Goal: Transaction & Acquisition: Purchase product/service

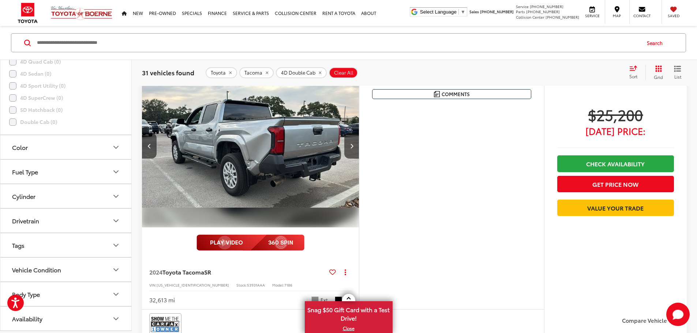
scroll to position [146, 0]
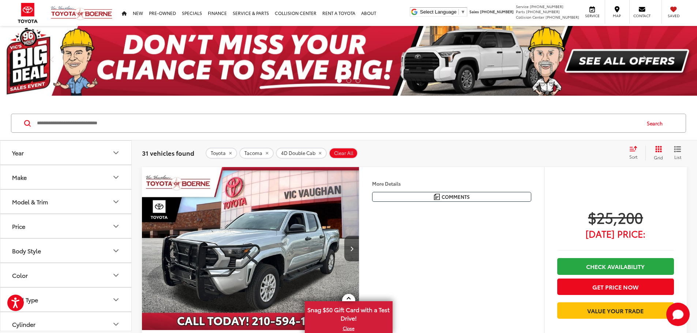
click at [360, 257] on img "2024 Toyota Tacoma SR 0" at bounding box center [251, 249] width 218 height 164
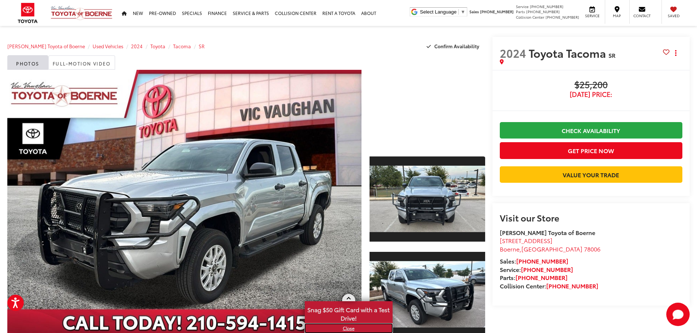
click at [347, 329] on link "X" at bounding box center [349, 329] width 86 height 8
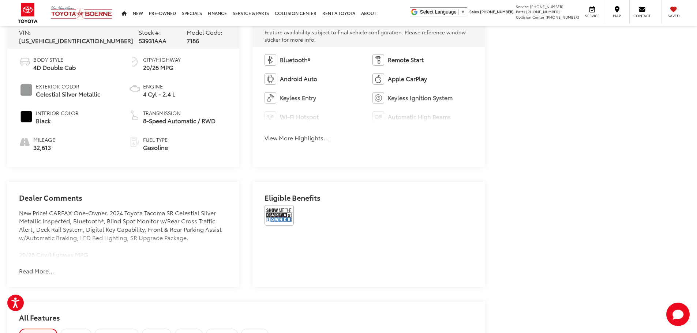
scroll to position [476, 0]
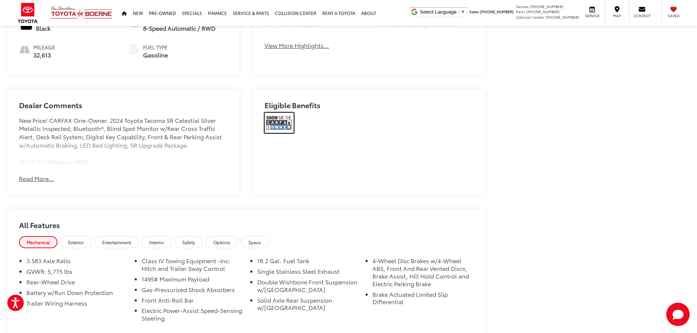
click at [276, 123] on img at bounding box center [279, 123] width 29 height 20
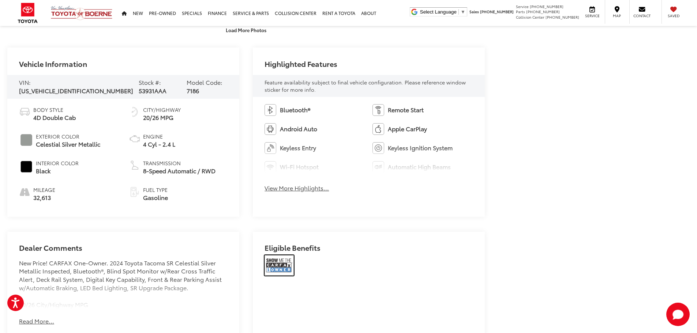
scroll to position [329, 0]
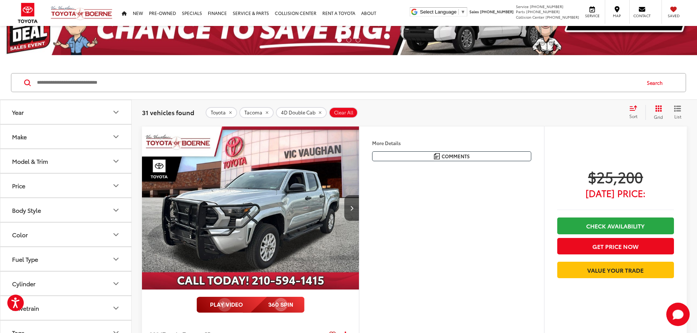
scroll to position [37, 0]
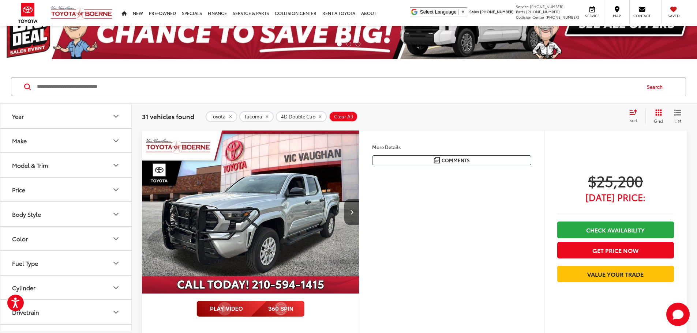
click at [318, 223] on img "2024 Toyota Tacoma SR 0" at bounding box center [251, 213] width 218 height 164
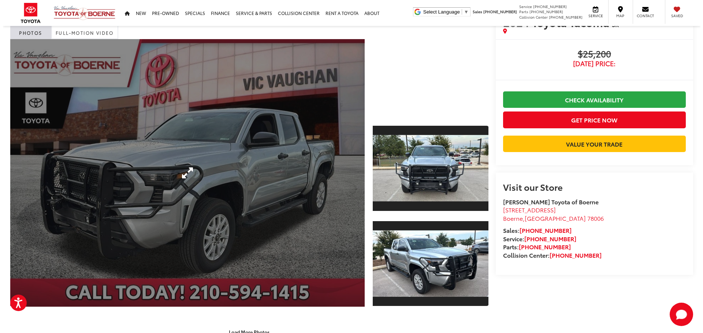
scroll to position [73, 0]
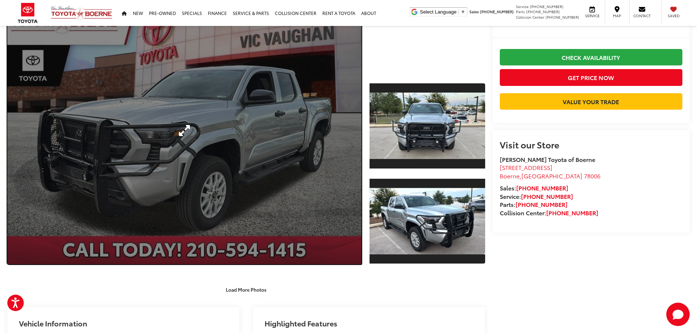
click at [192, 142] on link "Expand Photo 0" at bounding box center [184, 131] width 354 height 268
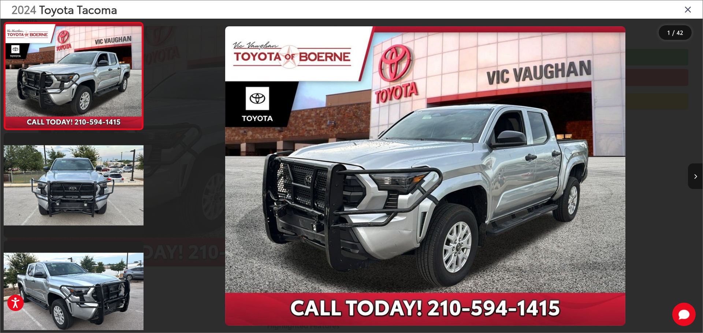
click at [694, 176] on icon "Next image" at bounding box center [695, 176] width 3 height 5
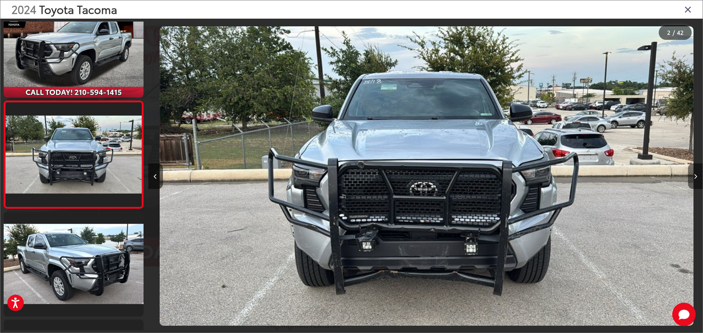
scroll to position [0, 554]
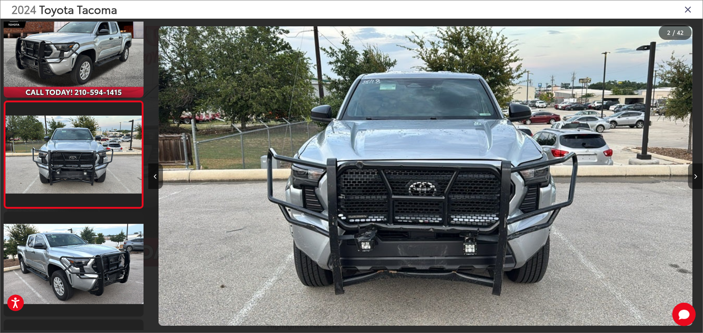
click at [694, 176] on icon "Next image" at bounding box center [695, 176] width 3 height 5
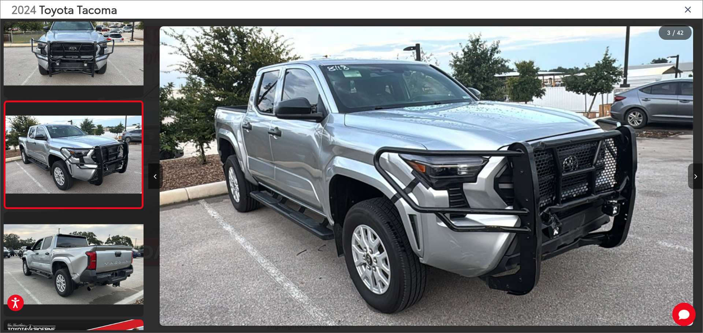
scroll to position [0, 1109]
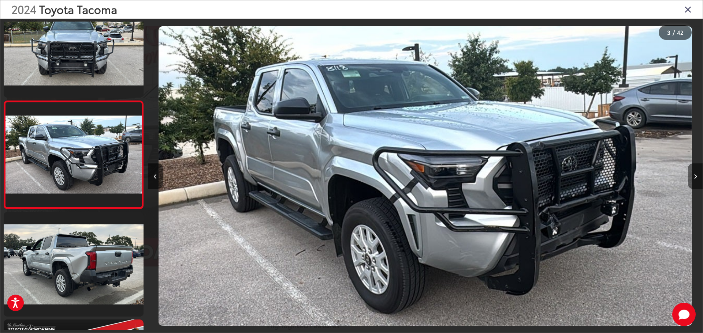
click at [694, 176] on icon "Next image" at bounding box center [695, 176] width 3 height 5
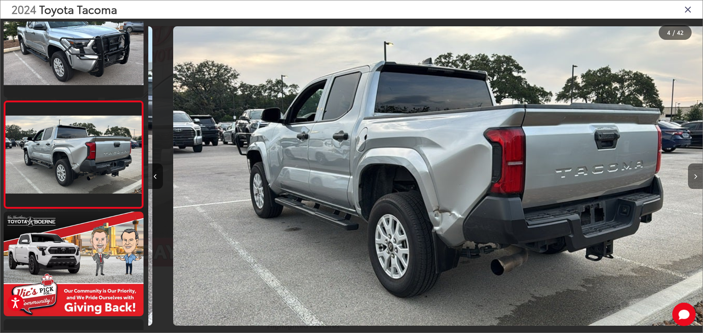
scroll to position [0, 1663]
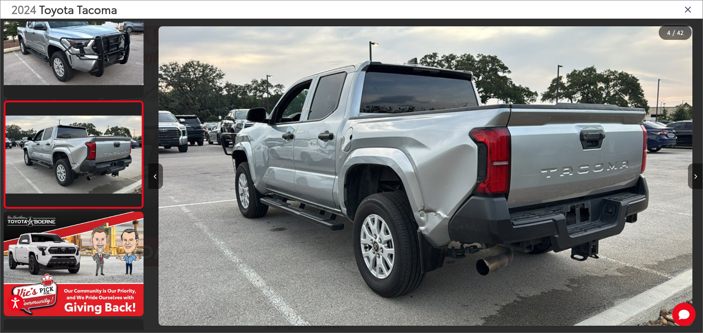
click at [694, 176] on icon "Next image" at bounding box center [695, 176] width 3 height 5
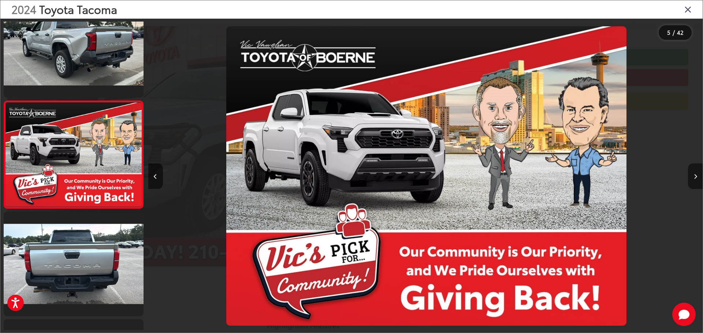
scroll to position [0, 2217]
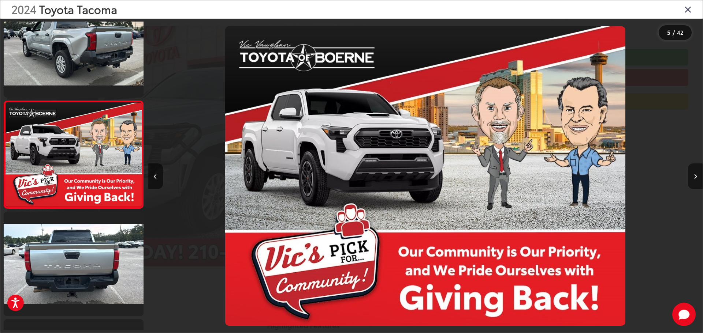
click at [694, 176] on icon "Next image" at bounding box center [695, 176] width 3 height 5
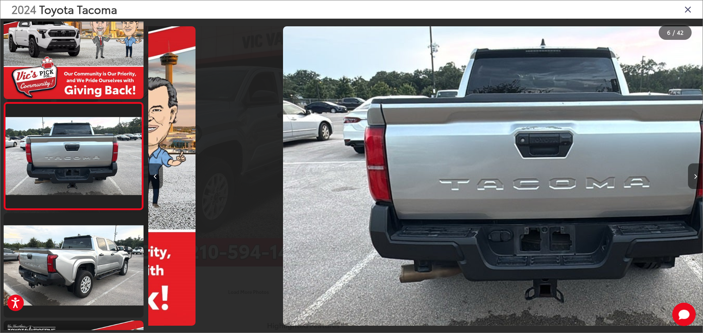
scroll to position [460, 0]
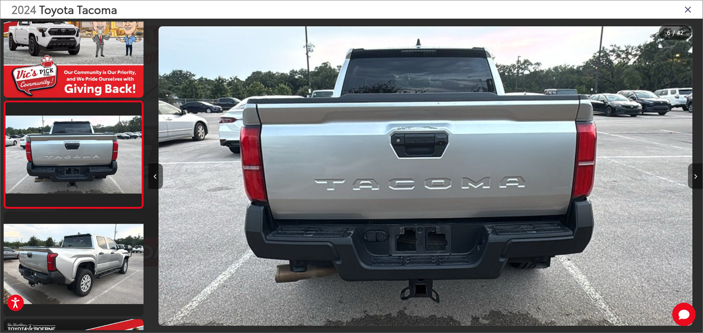
click at [694, 176] on icon "Next image" at bounding box center [695, 176] width 3 height 5
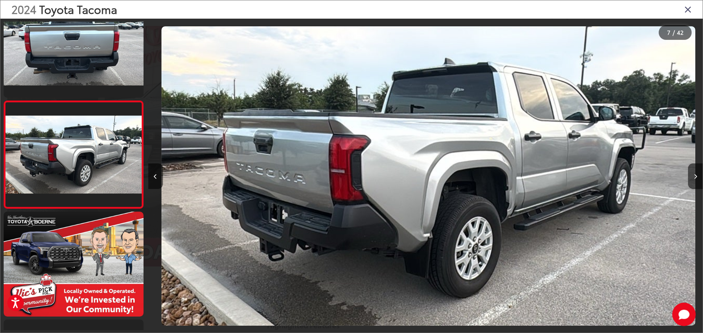
scroll to position [0, 0]
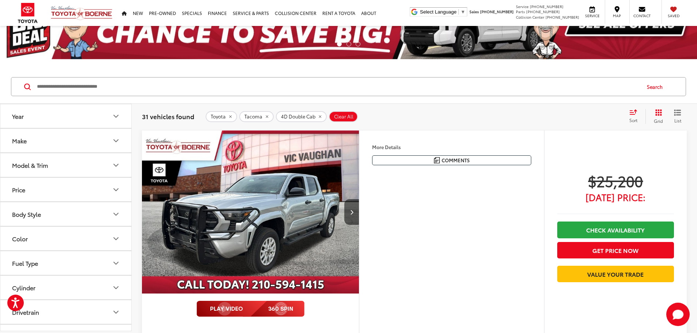
click at [78, 139] on button "Make" at bounding box center [66, 141] width 132 height 24
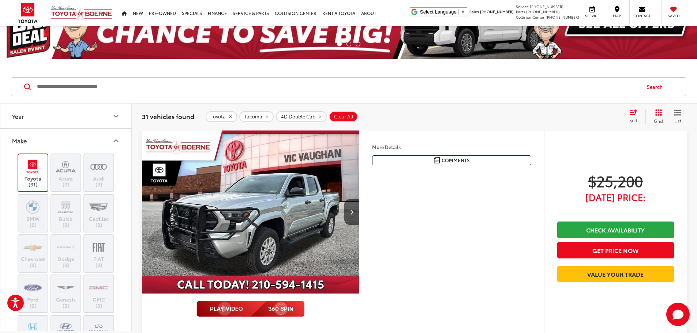
click at [114, 138] on icon "Make" at bounding box center [116, 141] width 9 height 9
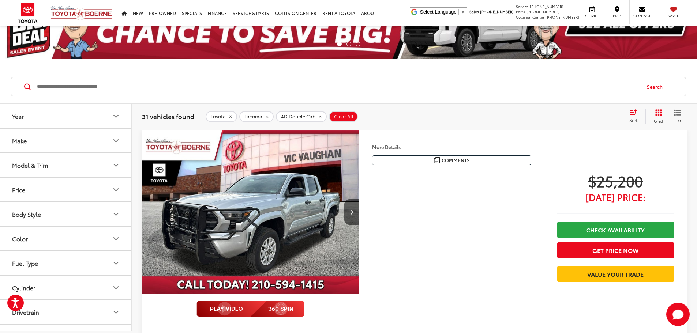
click at [68, 167] on button "Model & Trim" at bounding box center [66, 165] width 132 height 24
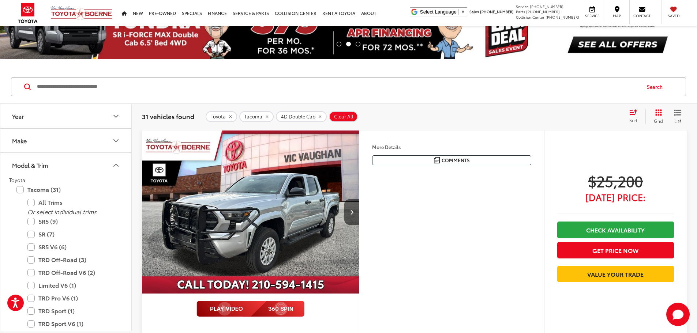
click at [68, 167] on button "Model & Trim" at bounding box center [66, 165] width 132 height 24
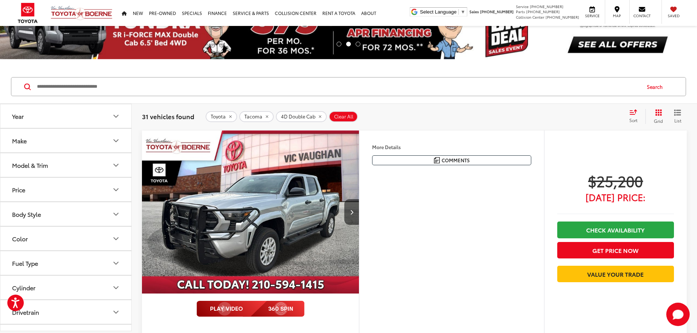
click at [67, 116] on button "Year" at bounding box center [66, 116] width 132 height 24
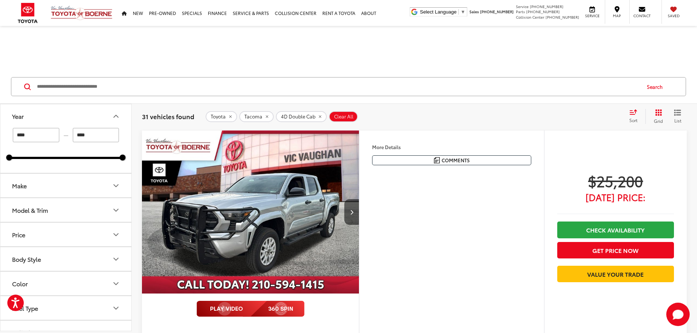
click at [50, 137] on input "****" at bounding box center [36, 135] width 46 height 14
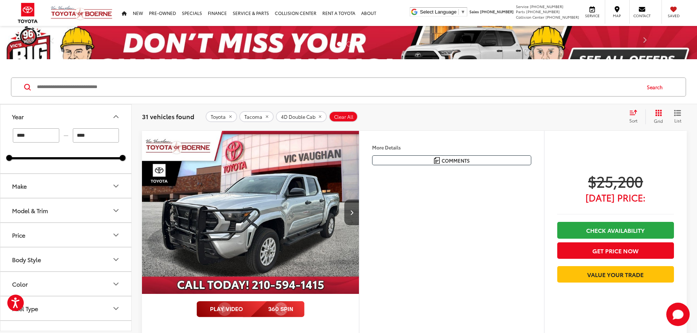
scroll to position [37, 0]
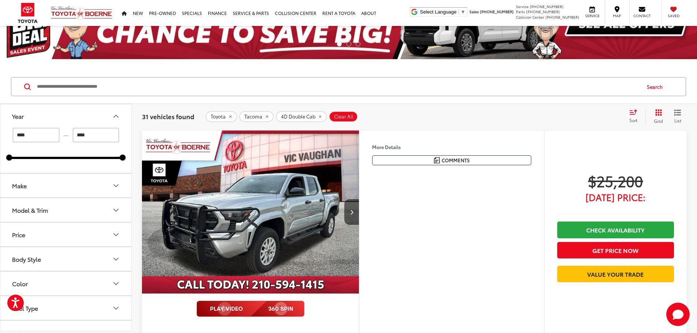
type input "****"
click at [96, 134] on input "****" at bounding box center [96, 135] width 46 height 14
type input "****"
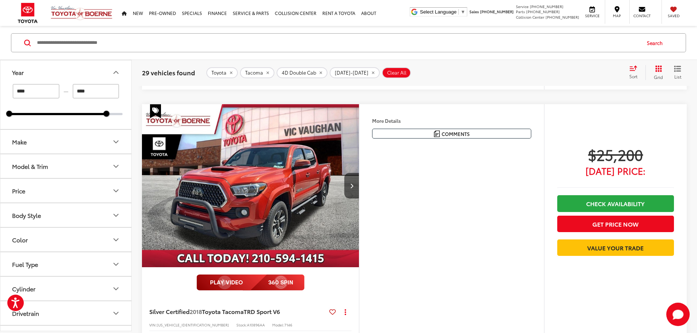
scroll to position [366, 0]
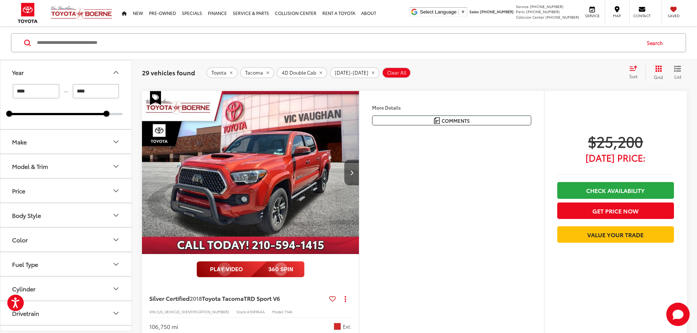
click at [354, 175] on icon "Next image" at bounding box center [351, 172] width 3 height 5
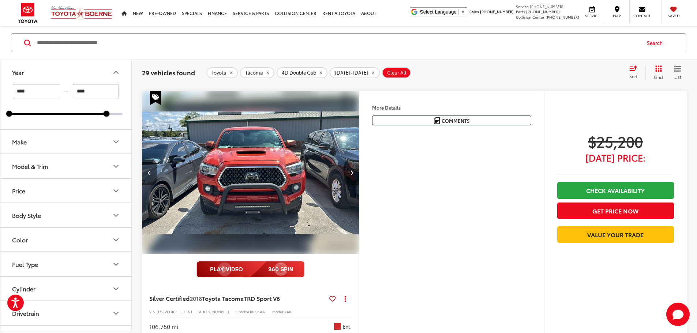
click at [354, 175] on icon "Next image" at bounding box center [351, 172] width 3 height 5
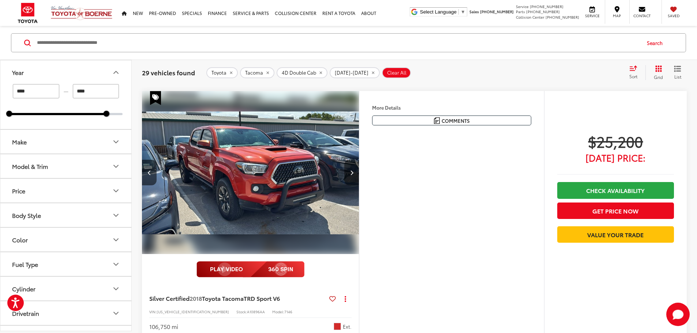
click at [354, 175] on icon "Next image" at bounding box center [351, 172] width 3 height 5
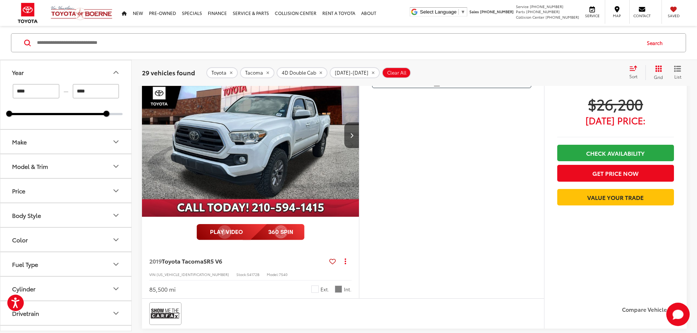
scroll to position [769, 0]
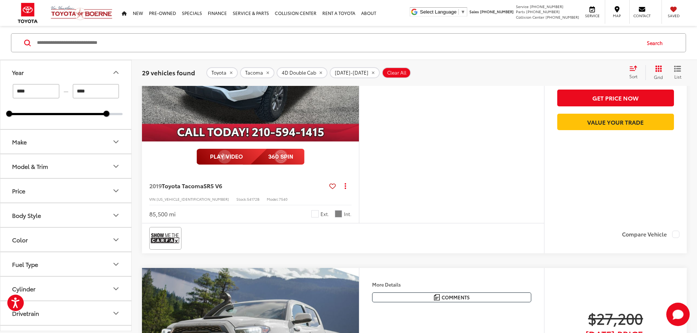
click at [359, 73] on button "Next image" at bounding box center [351, 60] width 15 height 26
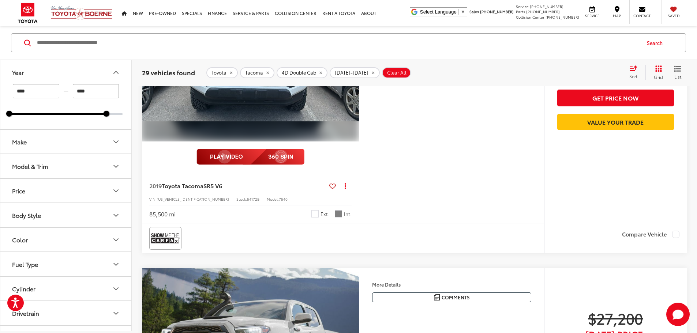
click at [359, 73] on button "Next image" at bounding box center [351, 60] width 15 height 26
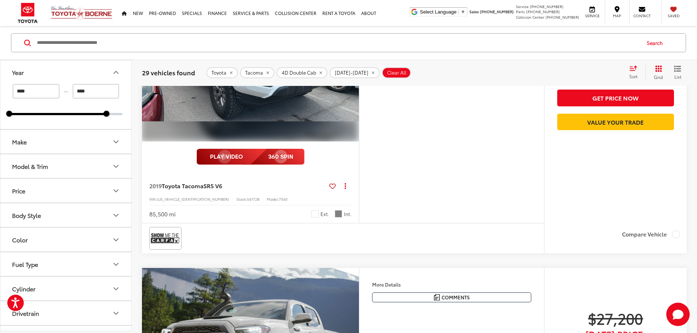
click at [359, 73] on button "Next image" at bounding box center [351, 60] width 15 height 26
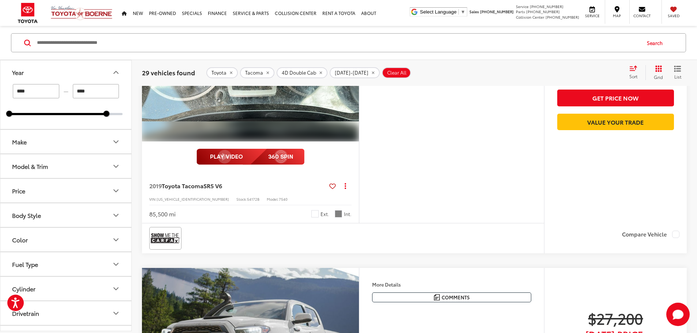
scroll to position [0, 833]
click at [359, 73] on button "Next image" at bounding box center [351, 60] width 15 height 26
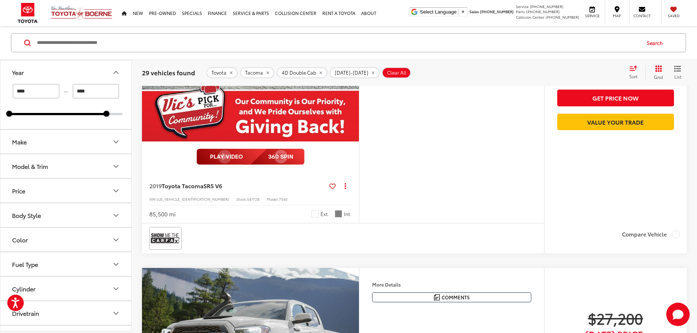
scroll to position [0, 1110]
click at [359, 73] on button "Next image" at bounding box center [351, 60] width 15 height 26
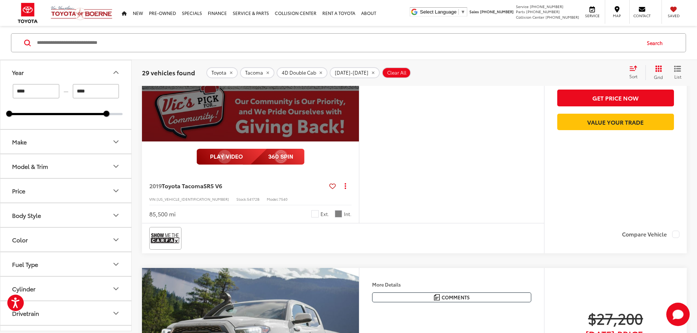
scroll to position [0, 1388]
click at [359, 142] on div "View More" at bounding box center [250, 60] width 218 height 164
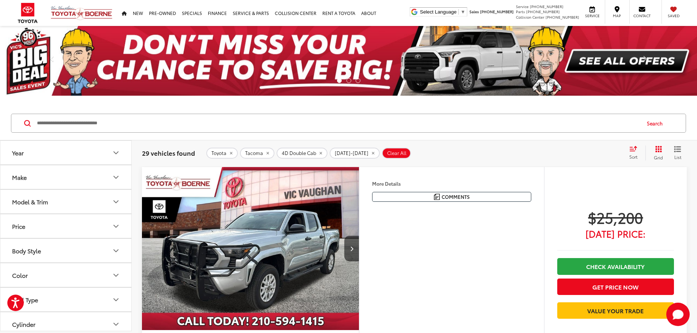
click at [635, 151] on icon "Select sort value" at bounding box center [634, 148] width 8 height 5
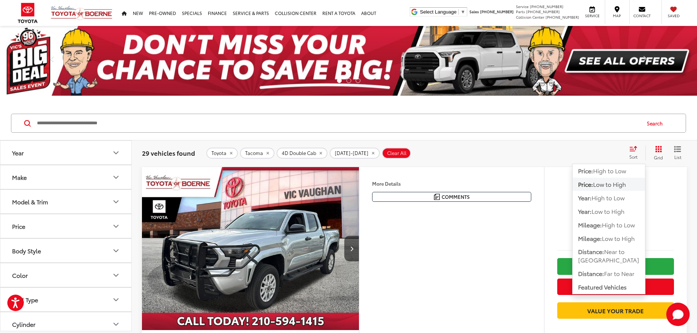
click at [620, 185] on span "Low to High" at bounding box center [609, 184] width 33 height 8
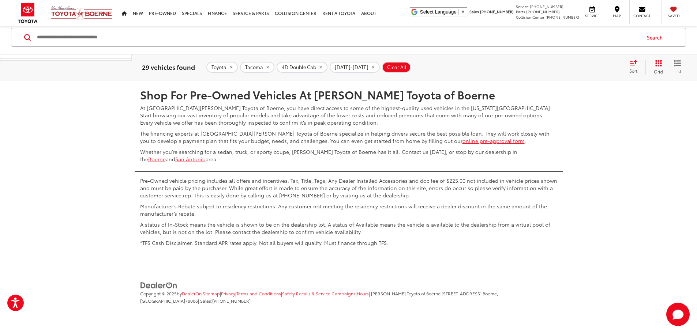
scroll to position [3961, 0]
click at [572, 66] on link "2" at bounding box center [577, 59] width 11 height 13
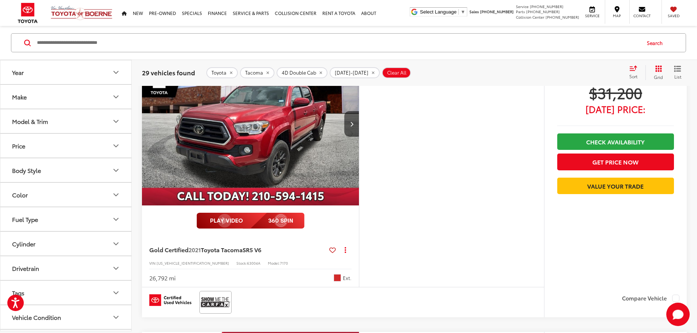
scroll to position [703, 0]
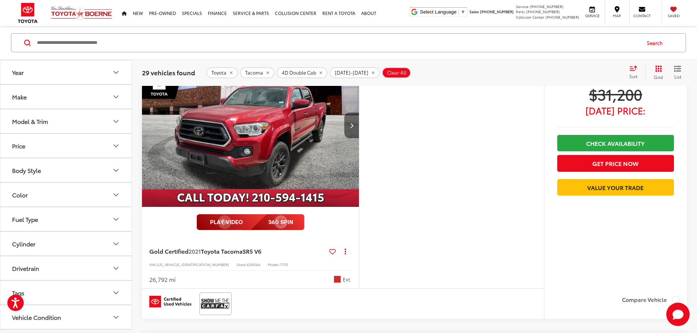
click at [359, 138] on button "Next image" at bounding box center [351, 126] width 15 height 26
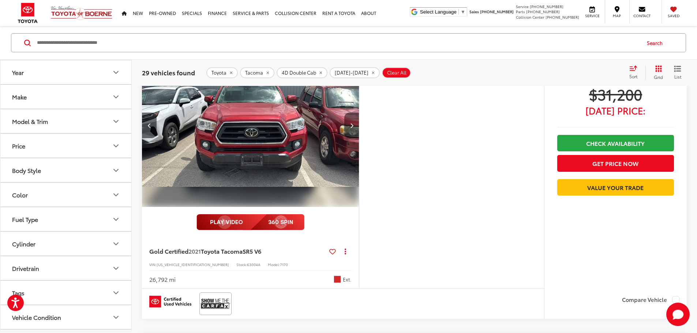
click at [359, 138] on button "Next image" at bounding box center [351, 126] width 15 height 26
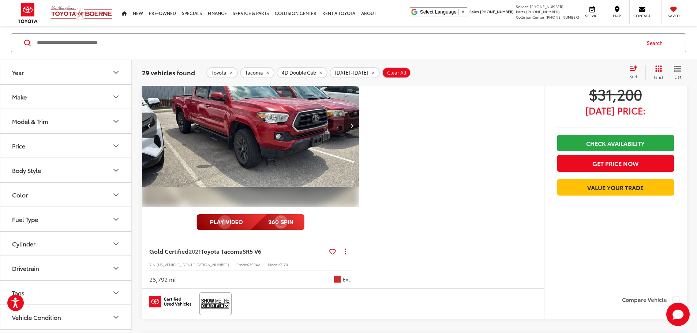
scroll to position [0, 555]
click at [359, 138] on button "Next image" at bounding box center [351, 126] width 15 height 26
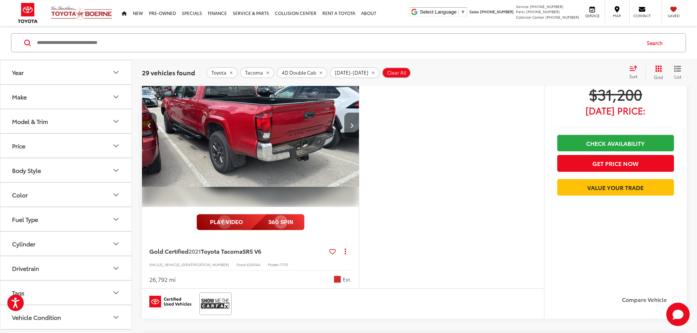
scroll to position [0, 833]
click at [359, 138] on button "Next image" at bounding box center [351, 126] width 15 height 26
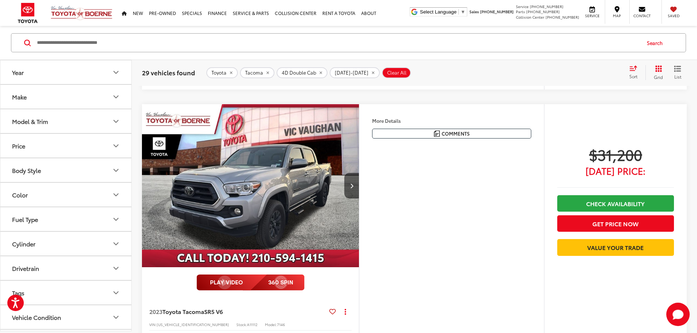
scroll to position [1033, 0]
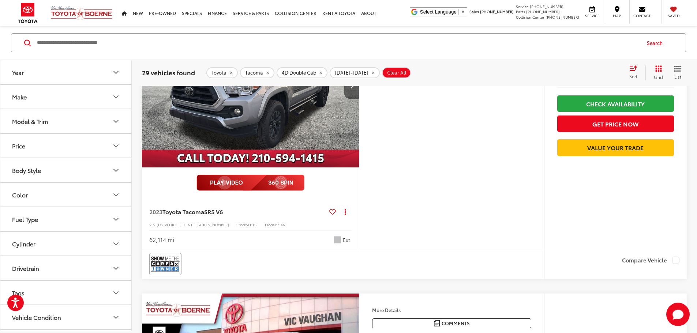
click at [359, 99] on button "Next image" at bounding box center [351, 86] width 15 height 26
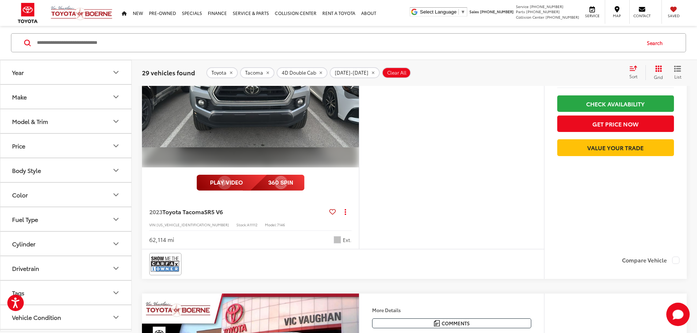
click at [359, 99] on button "Next image" at bounding box center [351, 86] width 15 height 26
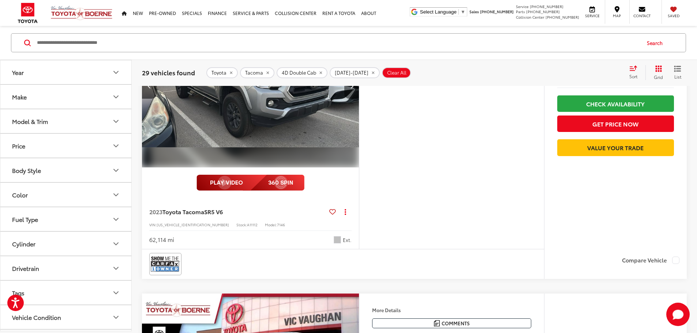
scroll to position [0, 555]
click at [359, 99] on button "Next image" at bounding box center [351, 86] width 15 height 26
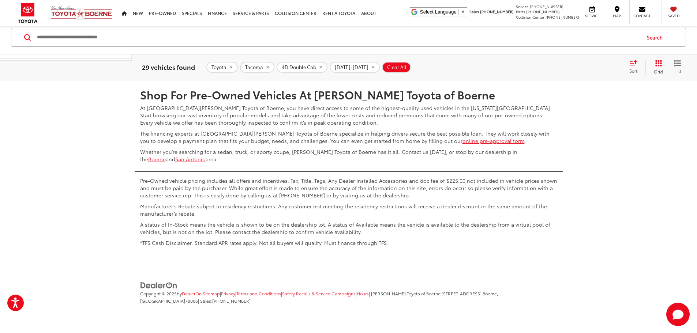
scroll to position [4066, 0]
click at [574, 66] on link "2" at bounding box center [577, 59] width 11 height 13
click at [583, 66] on link "3" at bounding box center [588, 59] width 11 height 13
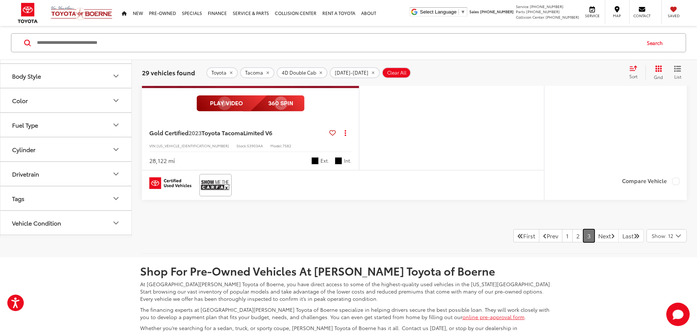
scroll to position [1397, 0]
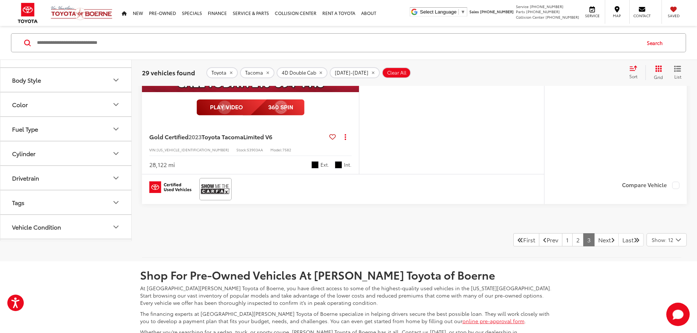
click at [359, 23] on button "Next image" at bounding box center [351, 11] width 15 height 26
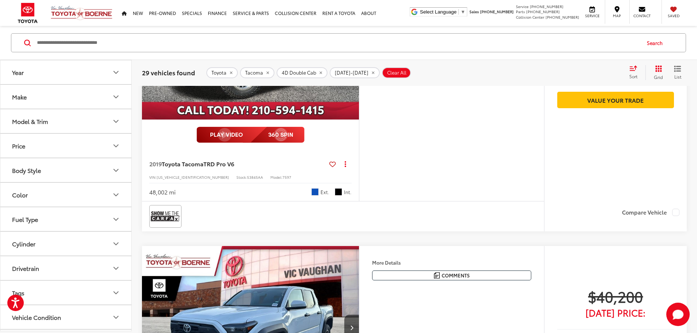
scroll to position [702, 0]
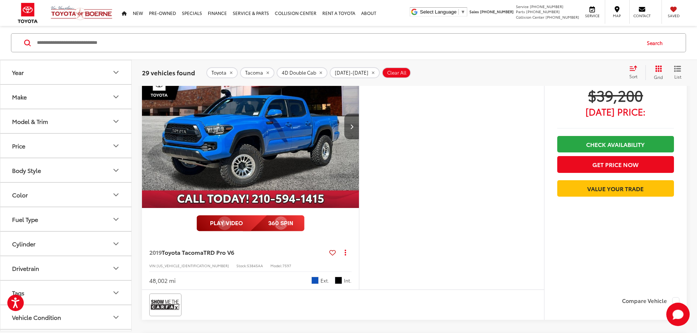
click at [359, 139] on button "Next image" at bounding box center [351, 127] width 15 height 26
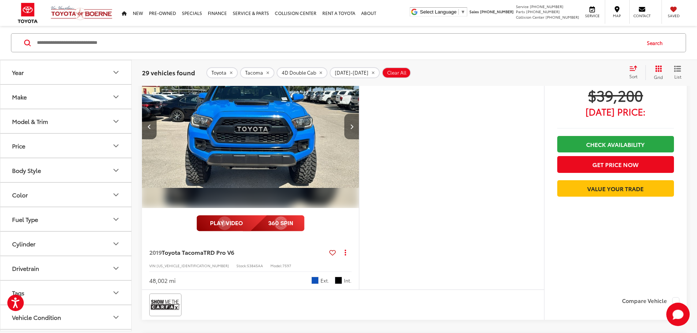
click at [359, 139] on button "Next image" at bounding box center [351, 127] width 15 height 26
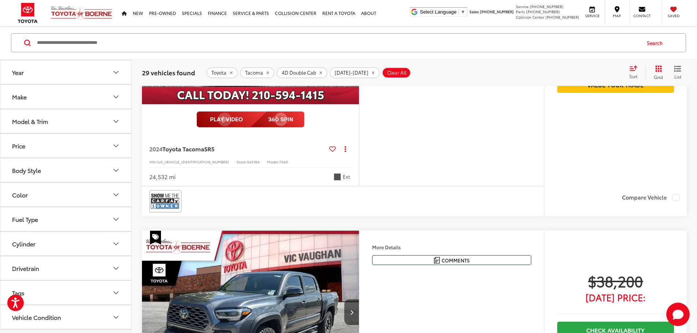
scroll to position [0, 0]
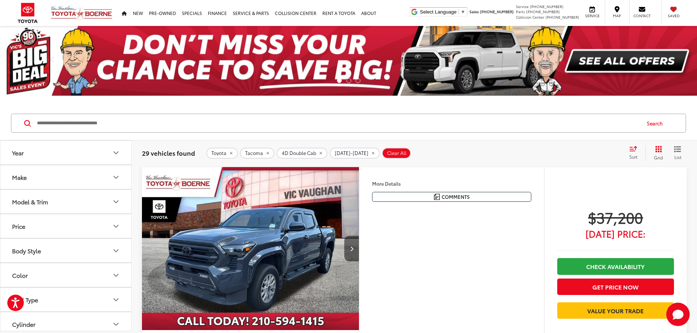
click at [354, 251] on icon "Next image" at bounding box center [351, 248] width 3 height 5
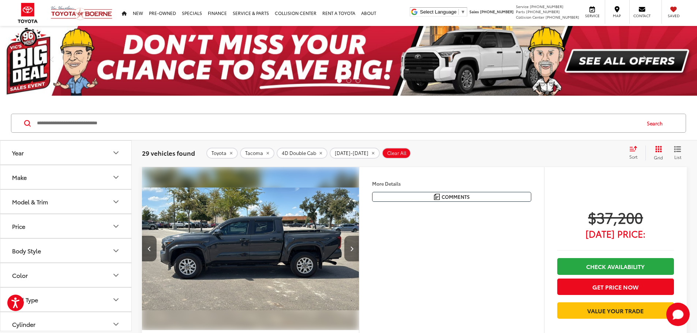
scroll to position [0, 277]
